Goal: Task Accomplishment & Management: Complete application form

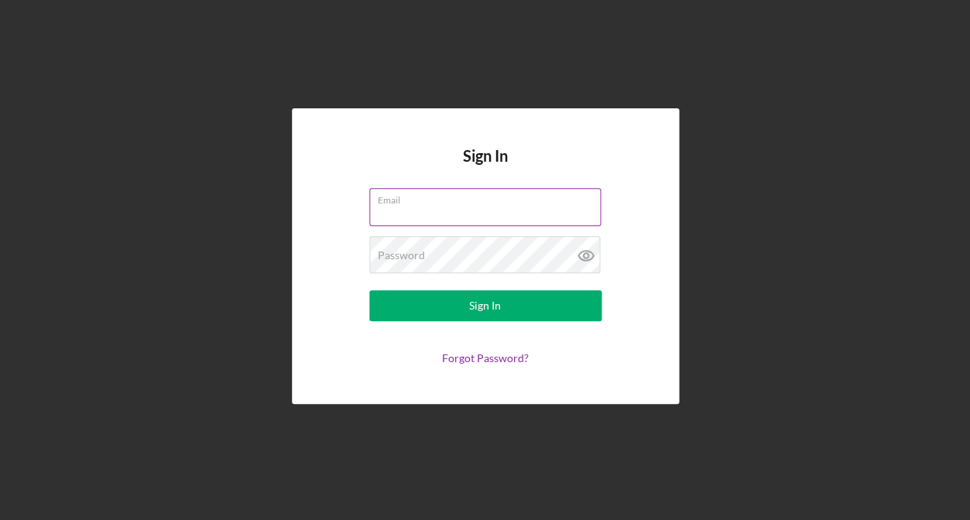
type input "[EMAIL_ADDRESS][DOMAIN_NAME]"
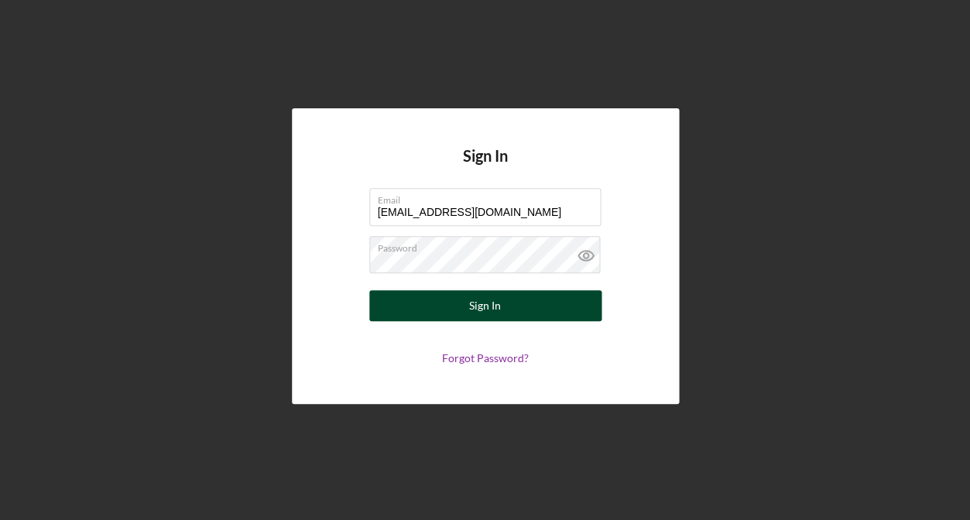
click at [483, 304] on div "Sign In" at bounding box center [485, 305] width 32 height 31
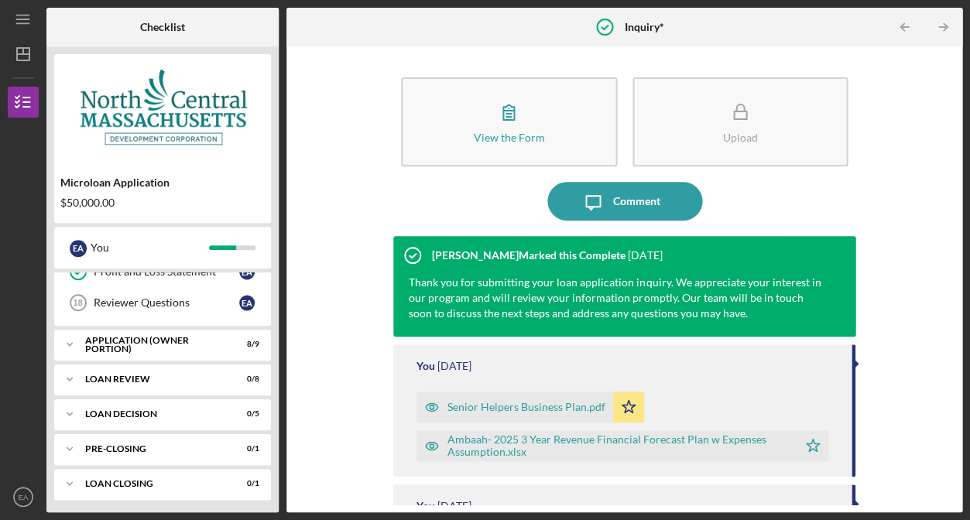
scroll to position [617, 0]
click at [155, 330] on div "Icon/Expander APPLICATION (OWNER PORTION) 8 / 9" at bounding box center [162, 345] width 217 height 31
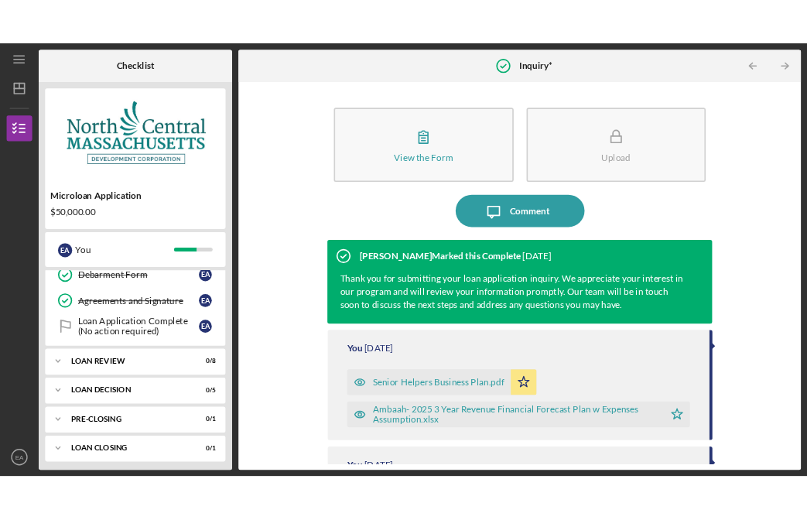
scroll to position [0, 0]
